Goal: Information Seeking & Learning: Learn about a topic

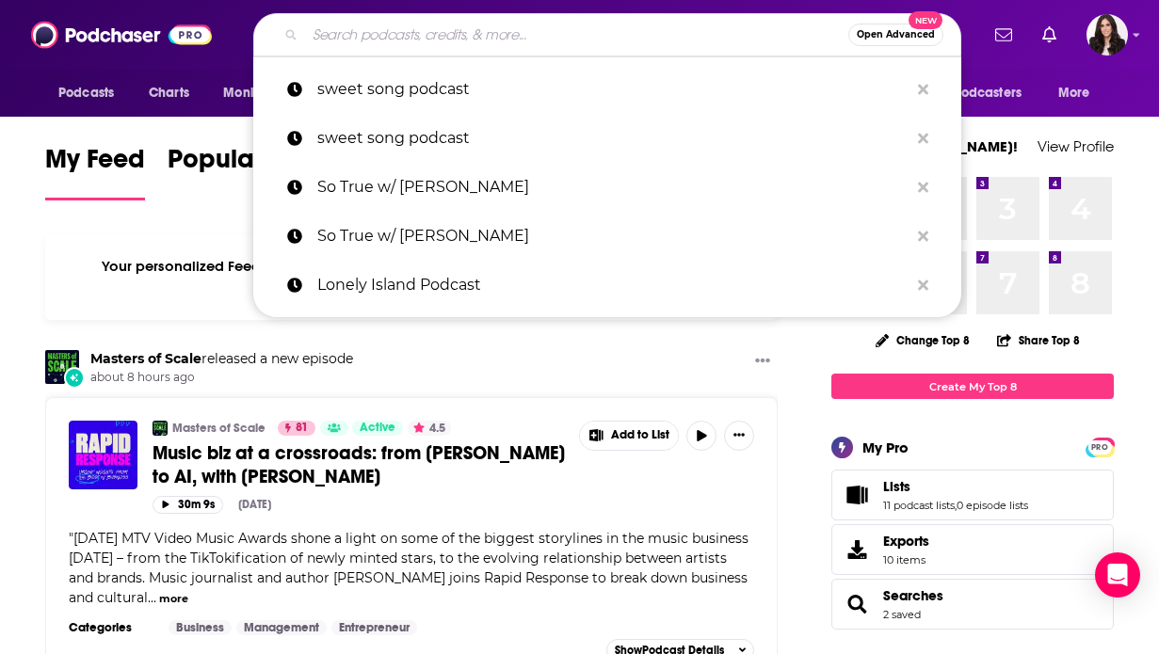
click at [522, 47] on input "Search podcasts, credits, & more..." at bounding box center [576, 35] width 543 height 30
paste input "Sweet Song podcast"
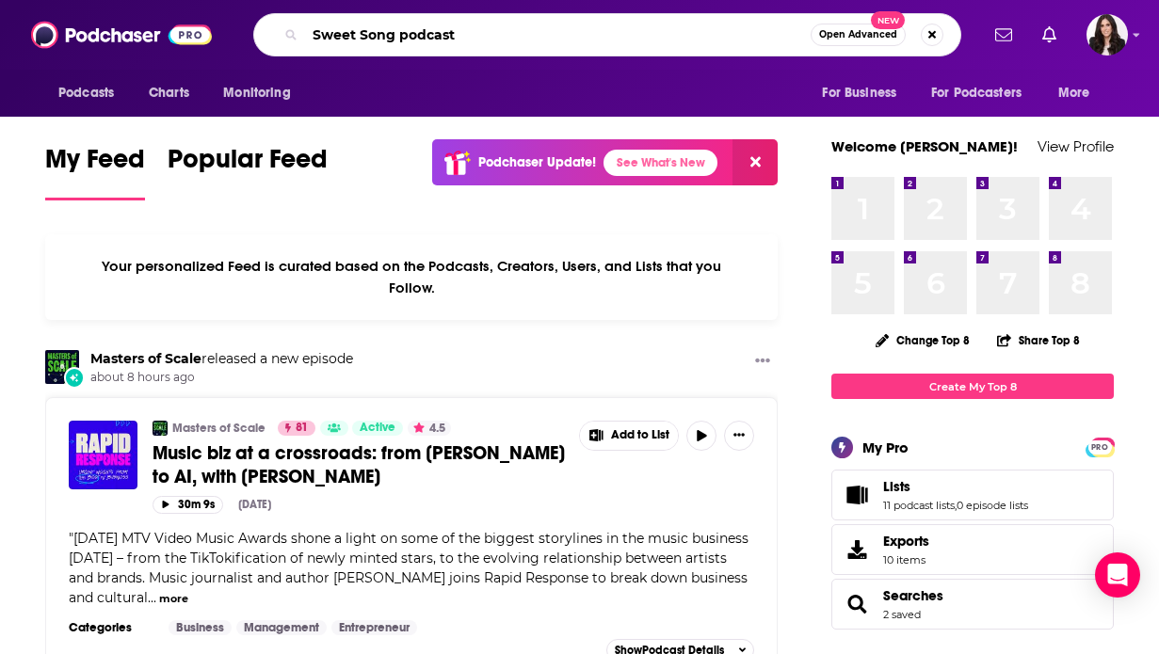
type input "Sweet Song podcast"
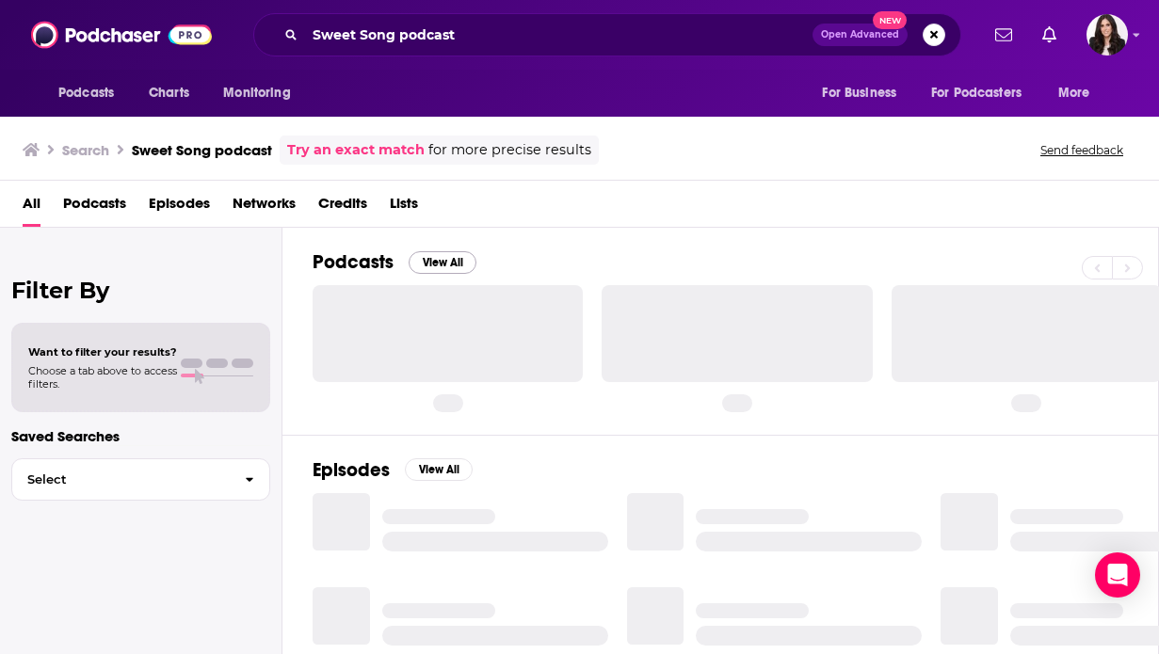
click at [442, 267] on button "View All" at bounding box center [443, 262] width 68 height 23
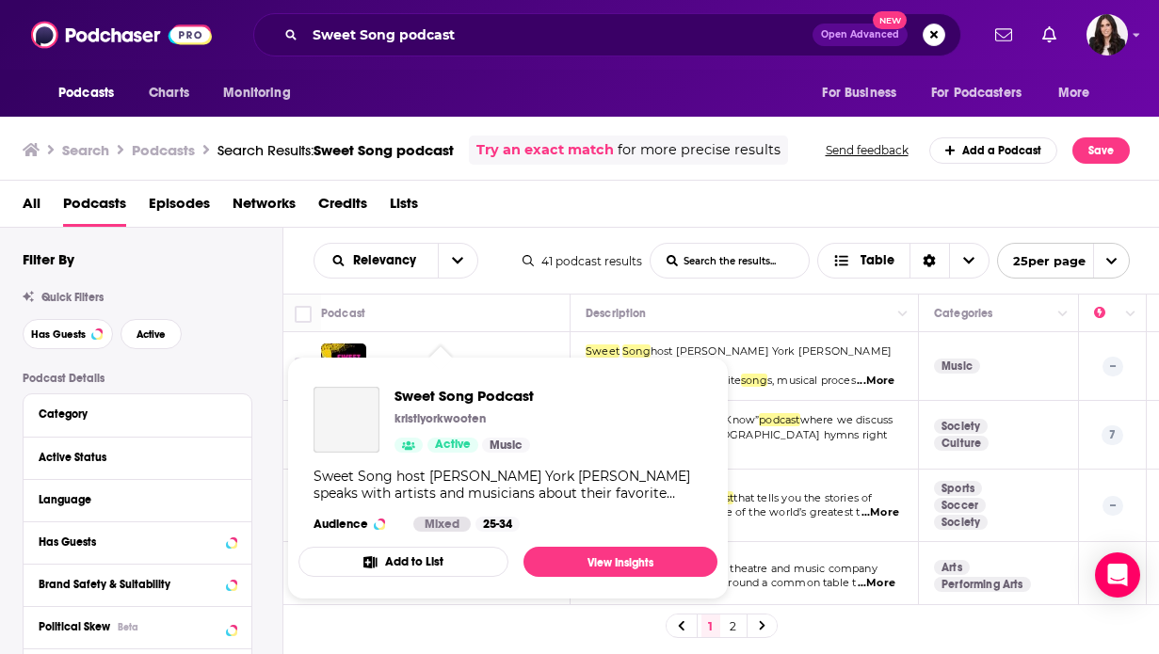
click at [468, 377] on div "Sweet Song Podcast kristiyorkwooten Active Music Sweet Song host [PERSON_NAME] …" at bounding box center [507, 459] width 419 height 175
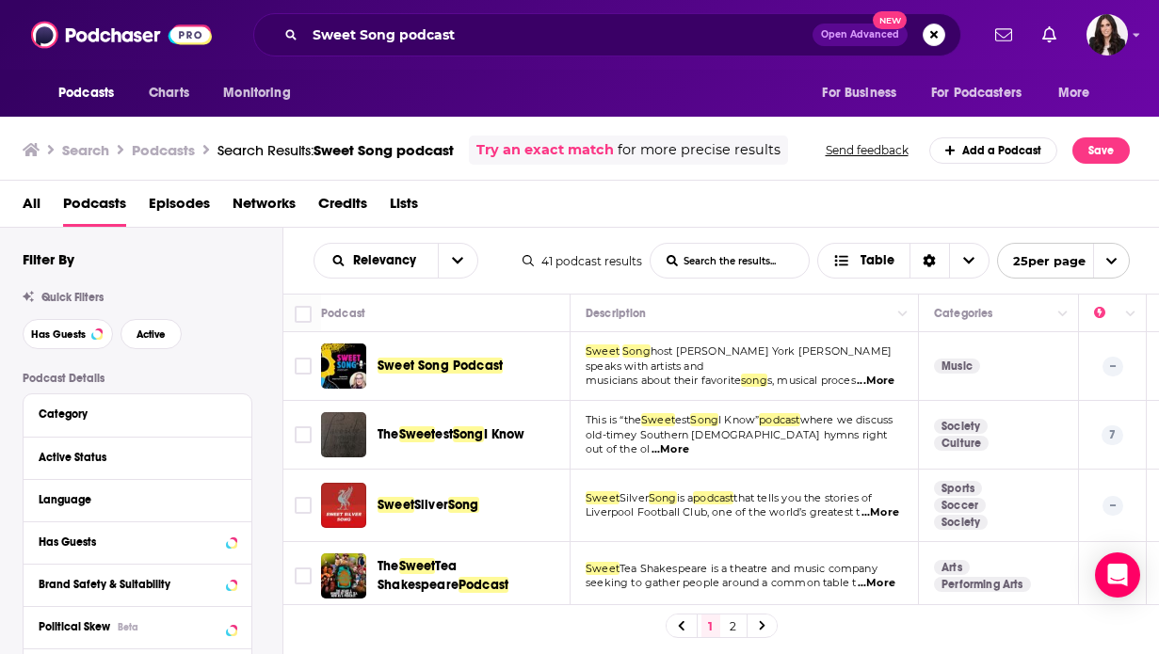
click at [467, 378] on div "Podcasts Charts Monitoring Sweet Song podcast Open Advanced New For Business Fo…" at bounding box center [579, 327] width 1159 height 654
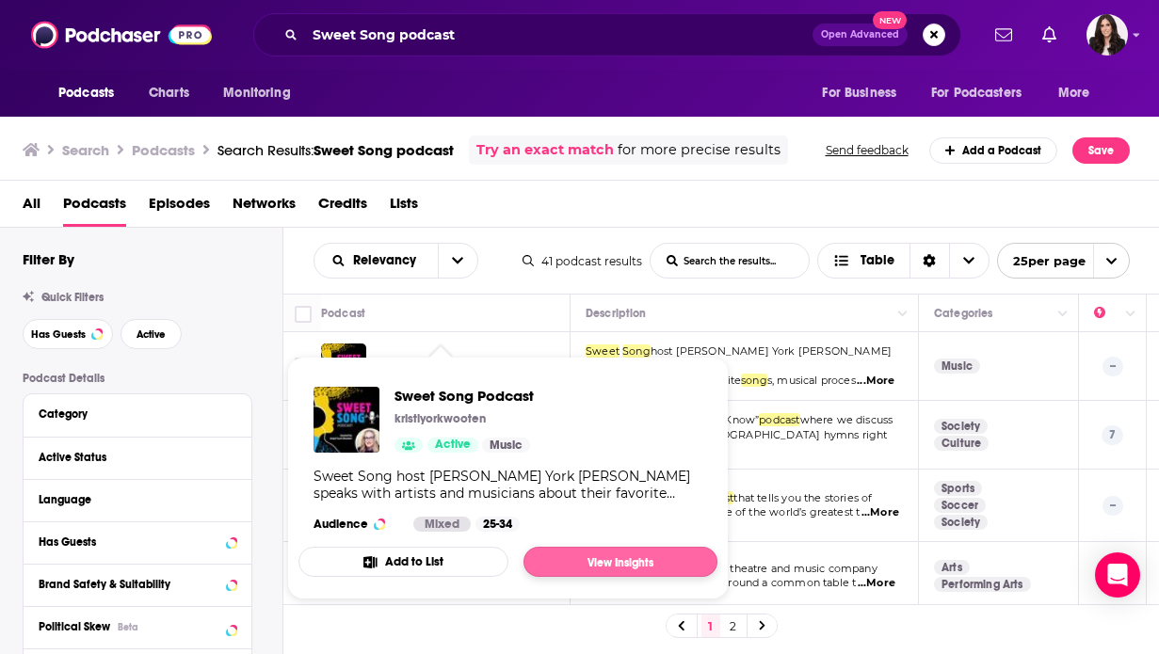
click at [572, 559] on link "View Insights" at bounding box center [620, 562] width 194 height 30
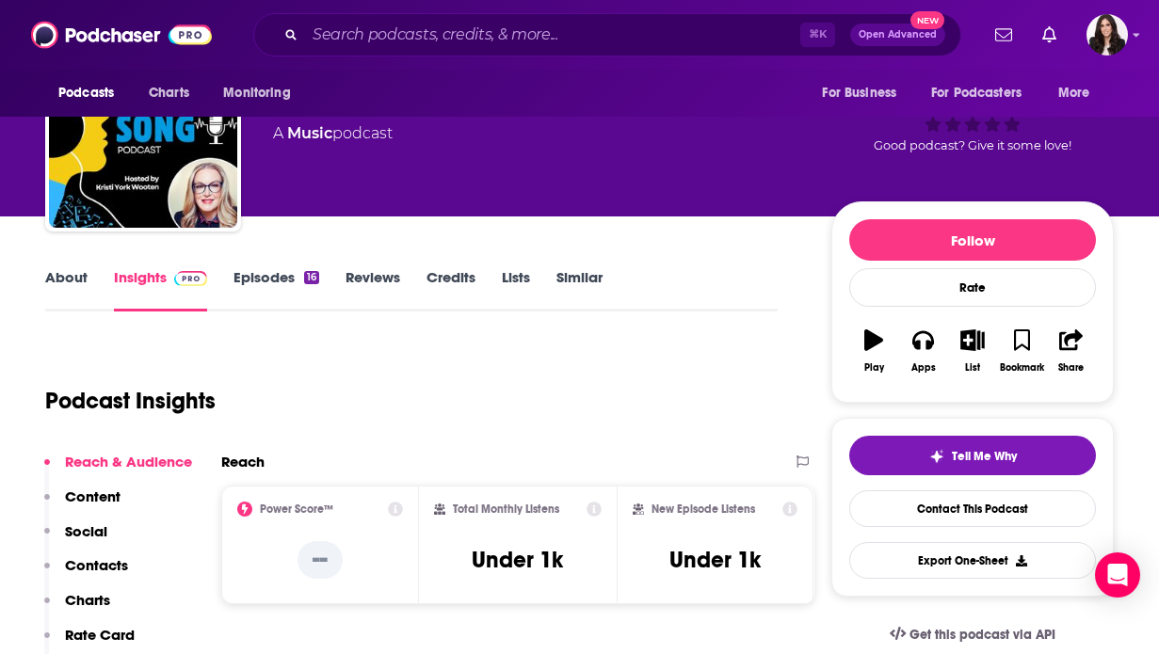
scroll to position [163, 0]
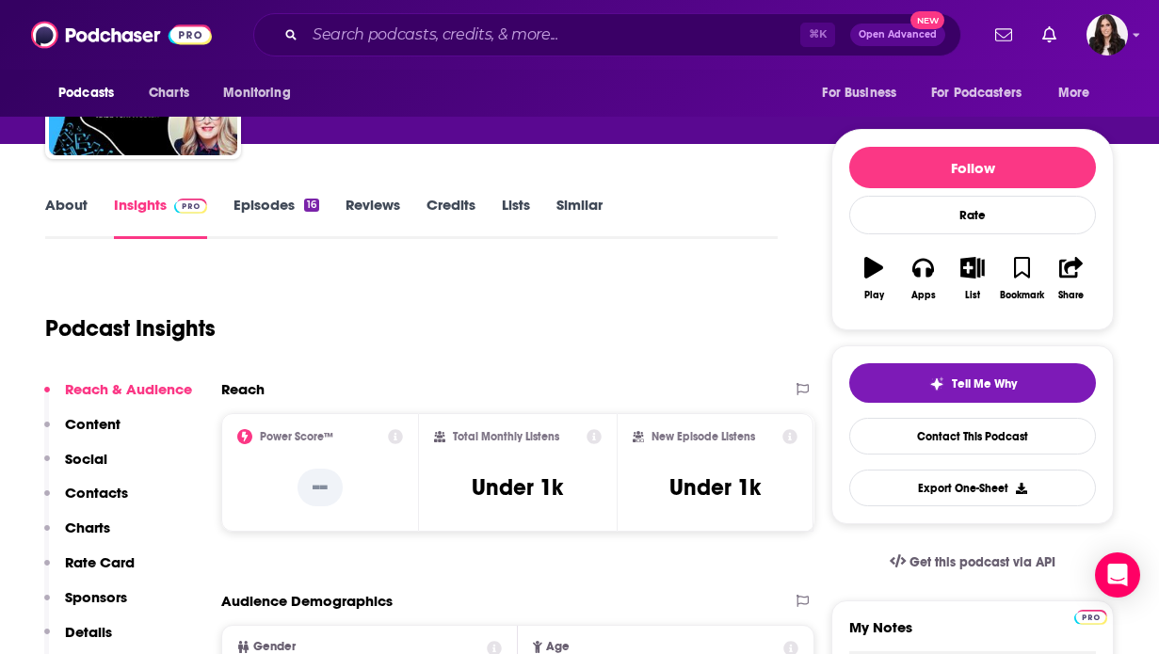
click at [597, 434] on icon at bounding box center [593, 436] width 15 height 15
click at [578, 449] on div "Total Monthly Listens Under 1k" at bounding box center [518, 472] width 168 height 87
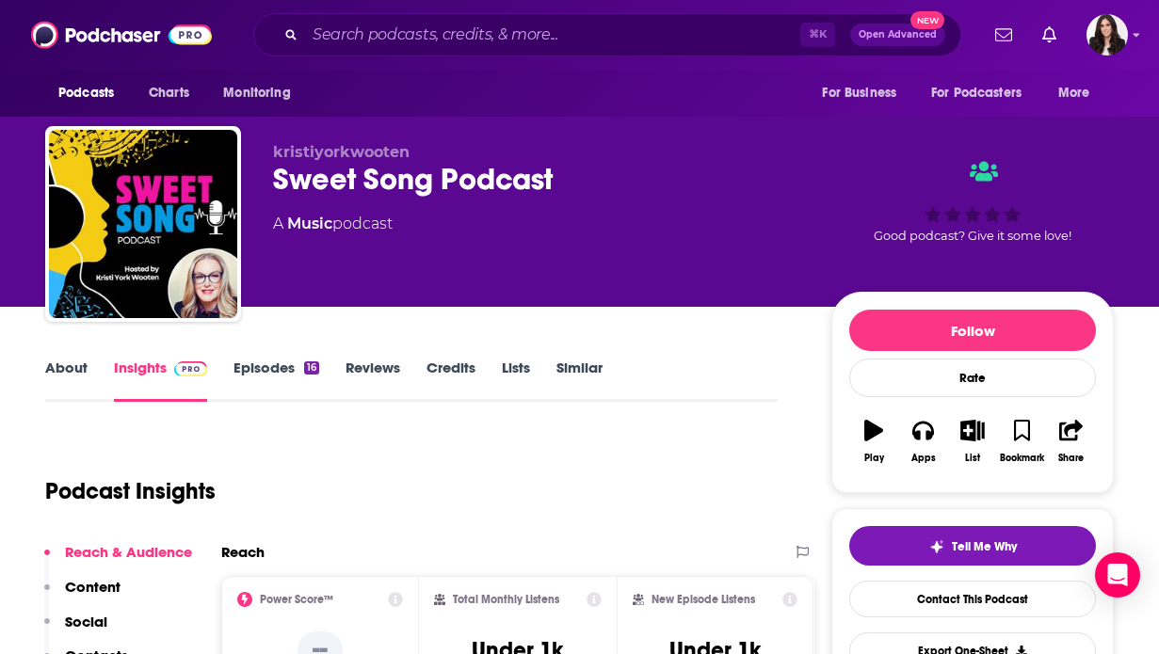
scroll to position [0, 0]
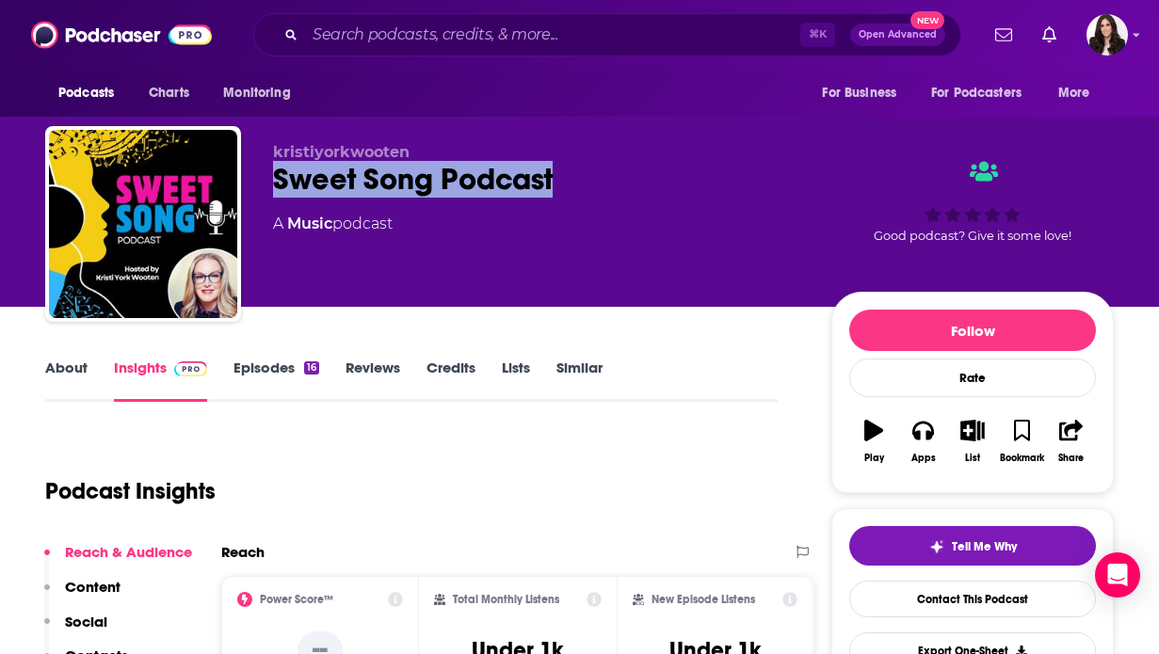
drag, startPoint x: 569, startPoint y: 179, endPoint x: 277, endPoint y: 185, distance: 291.9
click at [276, 185] on div "Sweet Song Podcast" at bounding box center [537, 179] width 528 height 37
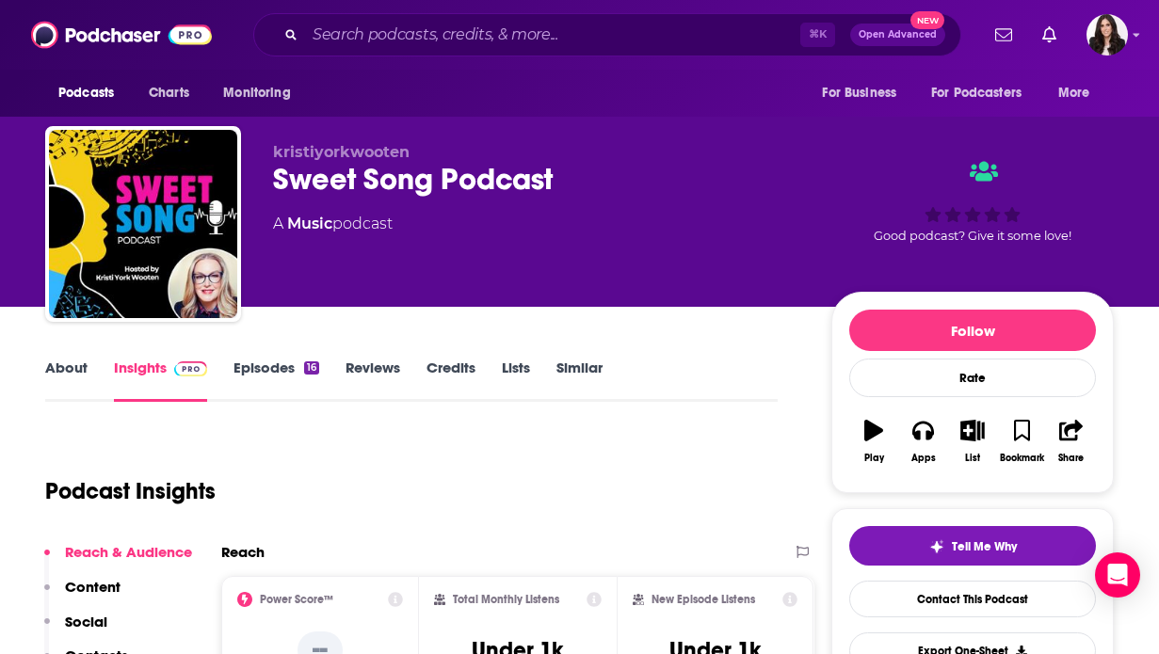
click at [75, 379] on link "About" at bounding box center [66, 380] width 42 height 43
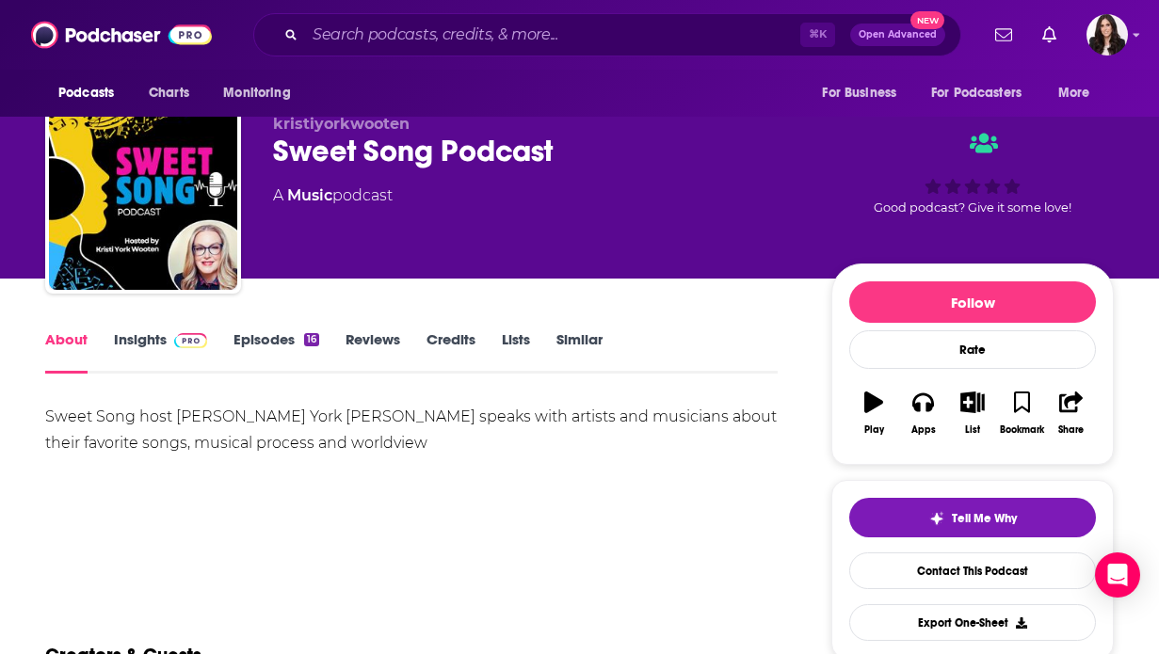
scroll to position [30, 0]
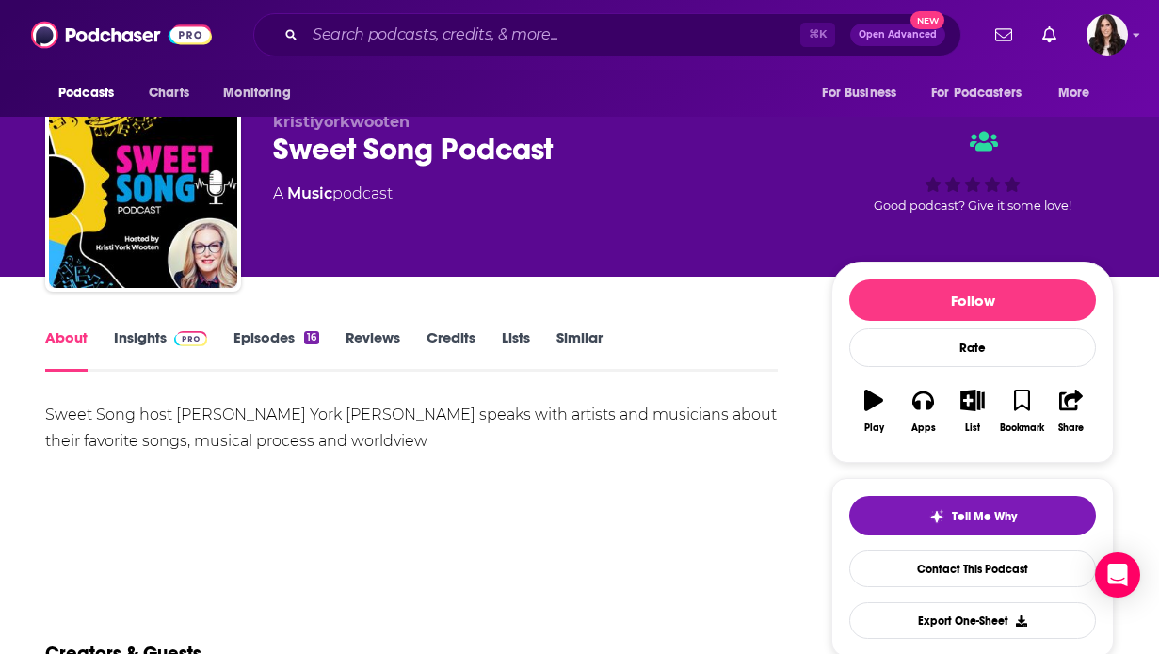
click at [313, 420] on div "Sweet Song host [PERSON_NAME] York [PERSON_NAME] speaks with artists and musici…" at bounding box center [411, 428] width 732 height 53
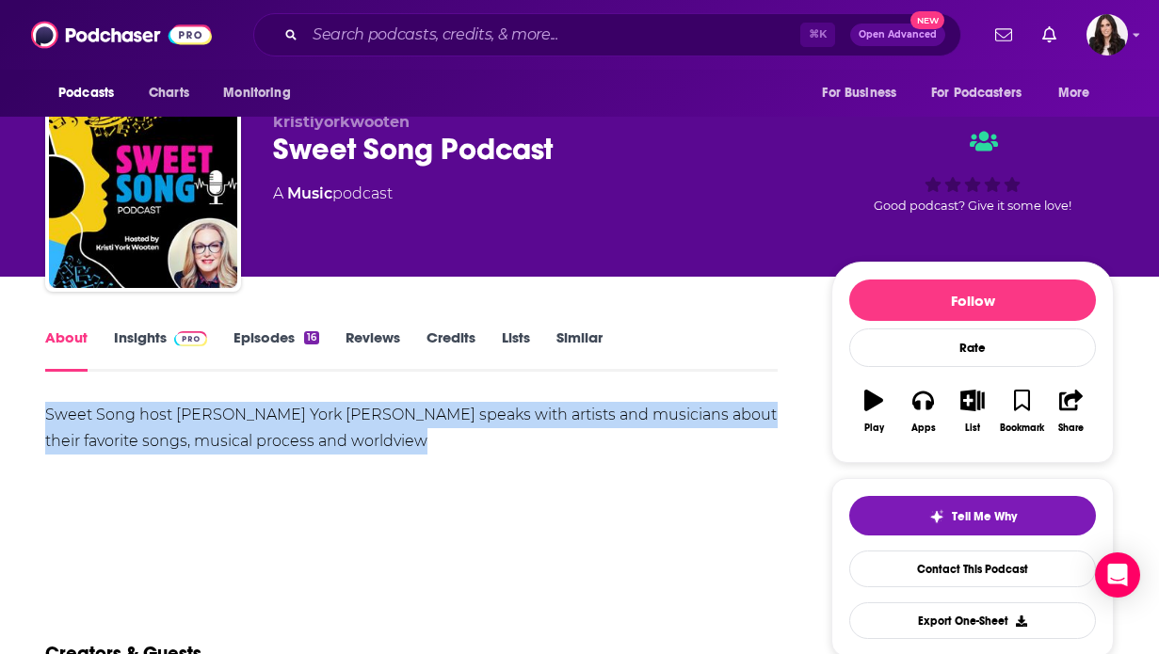
copy div "Sweet Song host [PERSON_NAME] York [PERSON_NAME] speaks with artists and musici…"
click at [352, 426] on div "Sweet Song host [PERSON_NAME] York [PERSON_NAME] speaks with artists and musici…" at bounding box center [411, 428] width 732 height 53
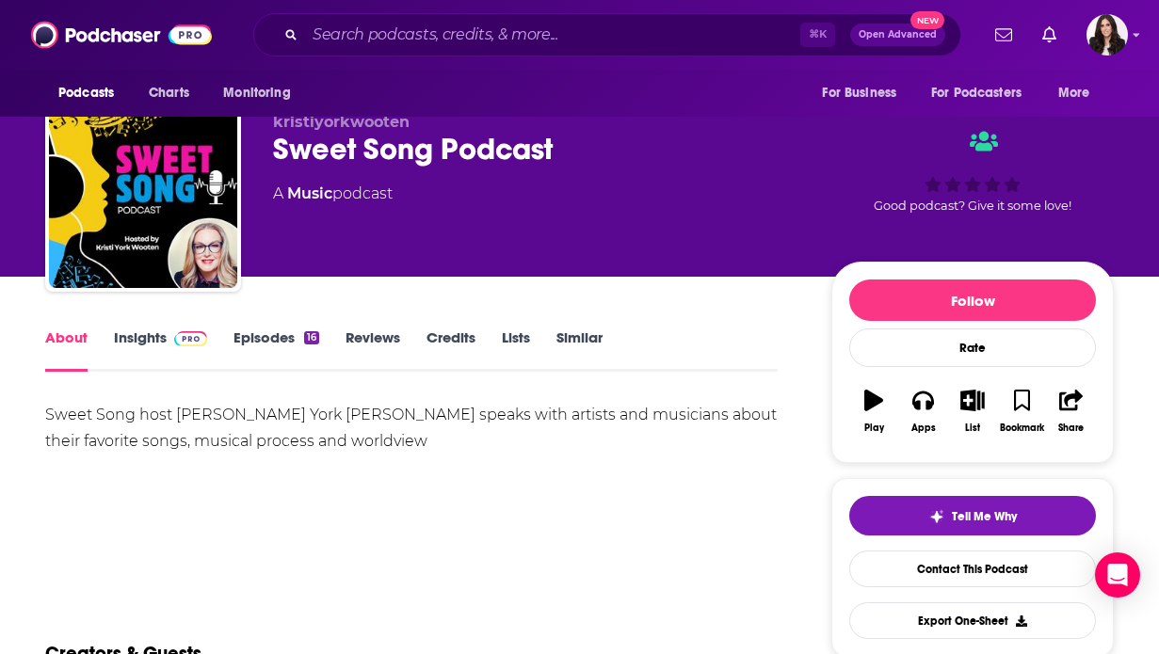
click at [385, 574] on div "Show More" at bounding box center [411, 559] width 732 height 32
